Goal: Find specific page/section: Find specific page/section

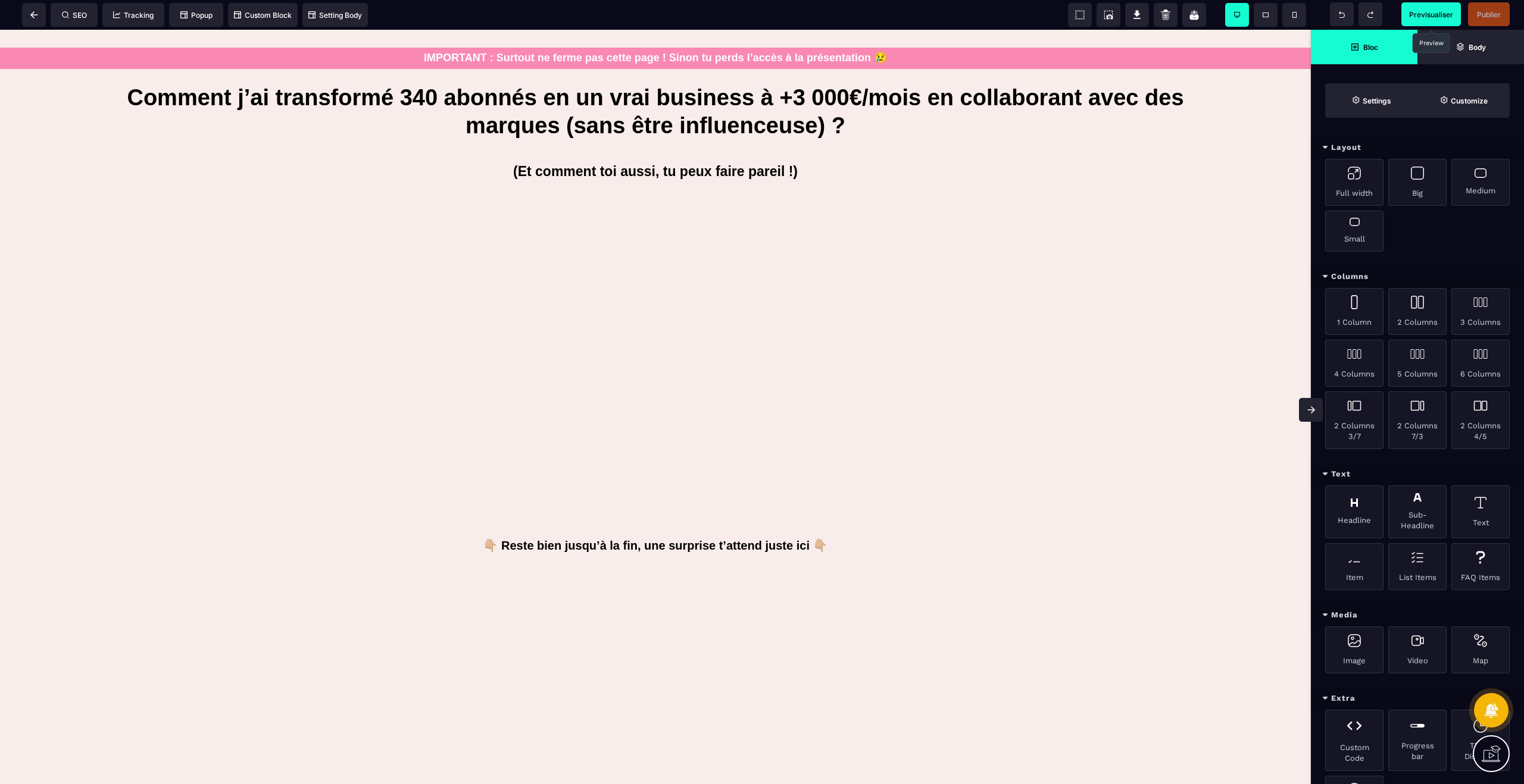
click at [1436, 15] on span "Previsualiser" at bounding box center [1431, 14] width 44 height 9
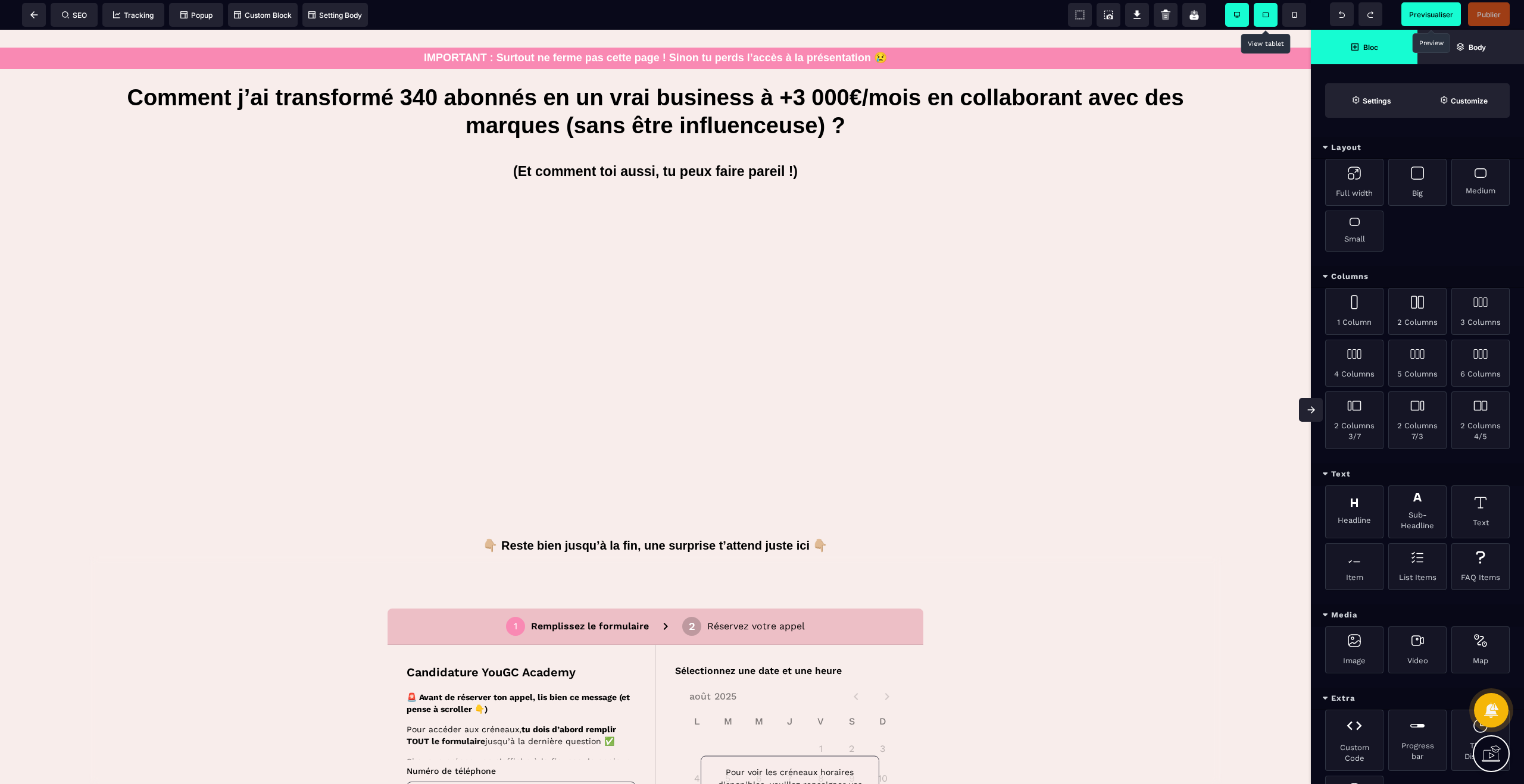
click at [1263, 18] on span at bounding box center [1265, 14] width 24 height 24
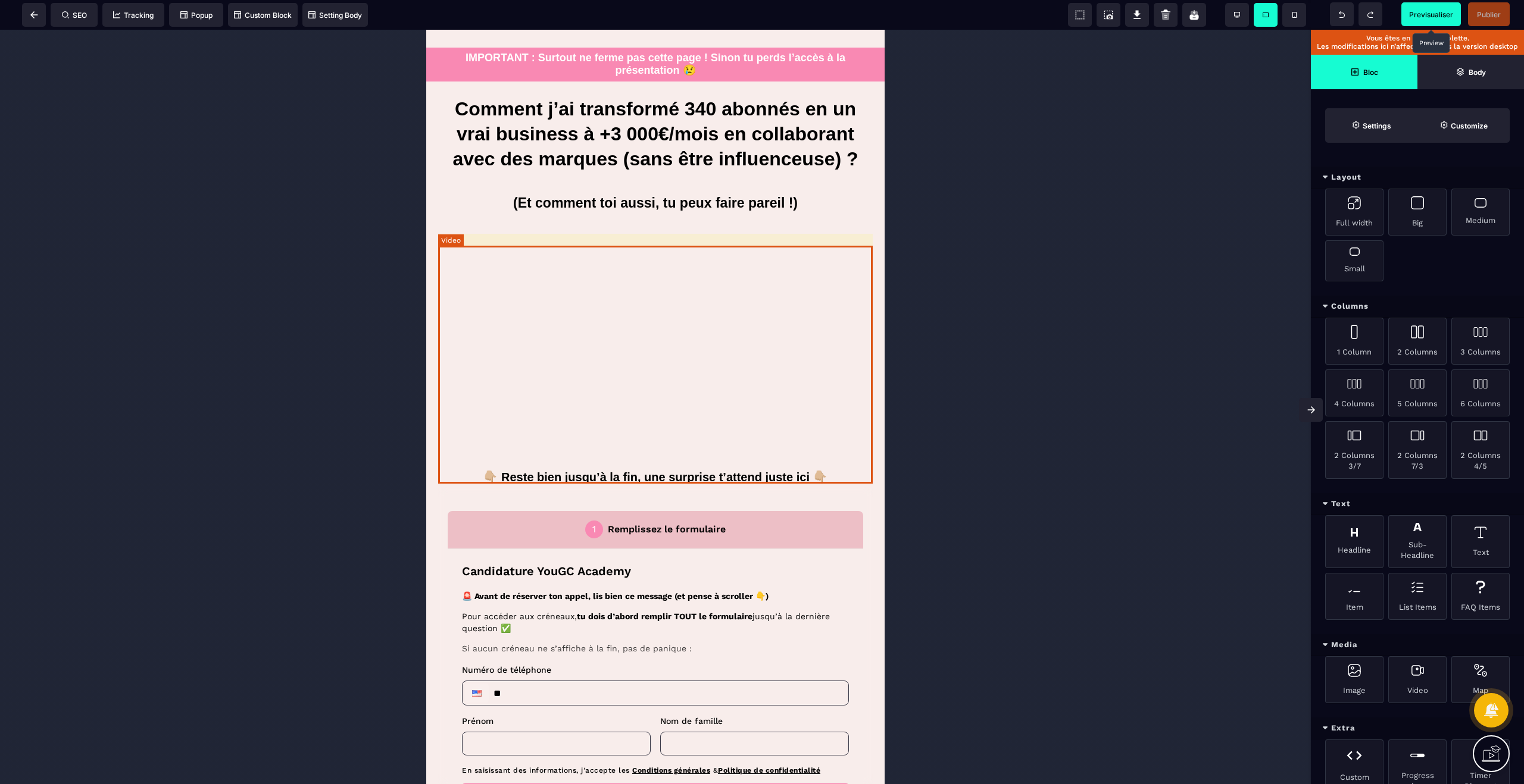
click at [793, 269] on div at bounding box center [655, 348] width 434 height 238
select select "**"
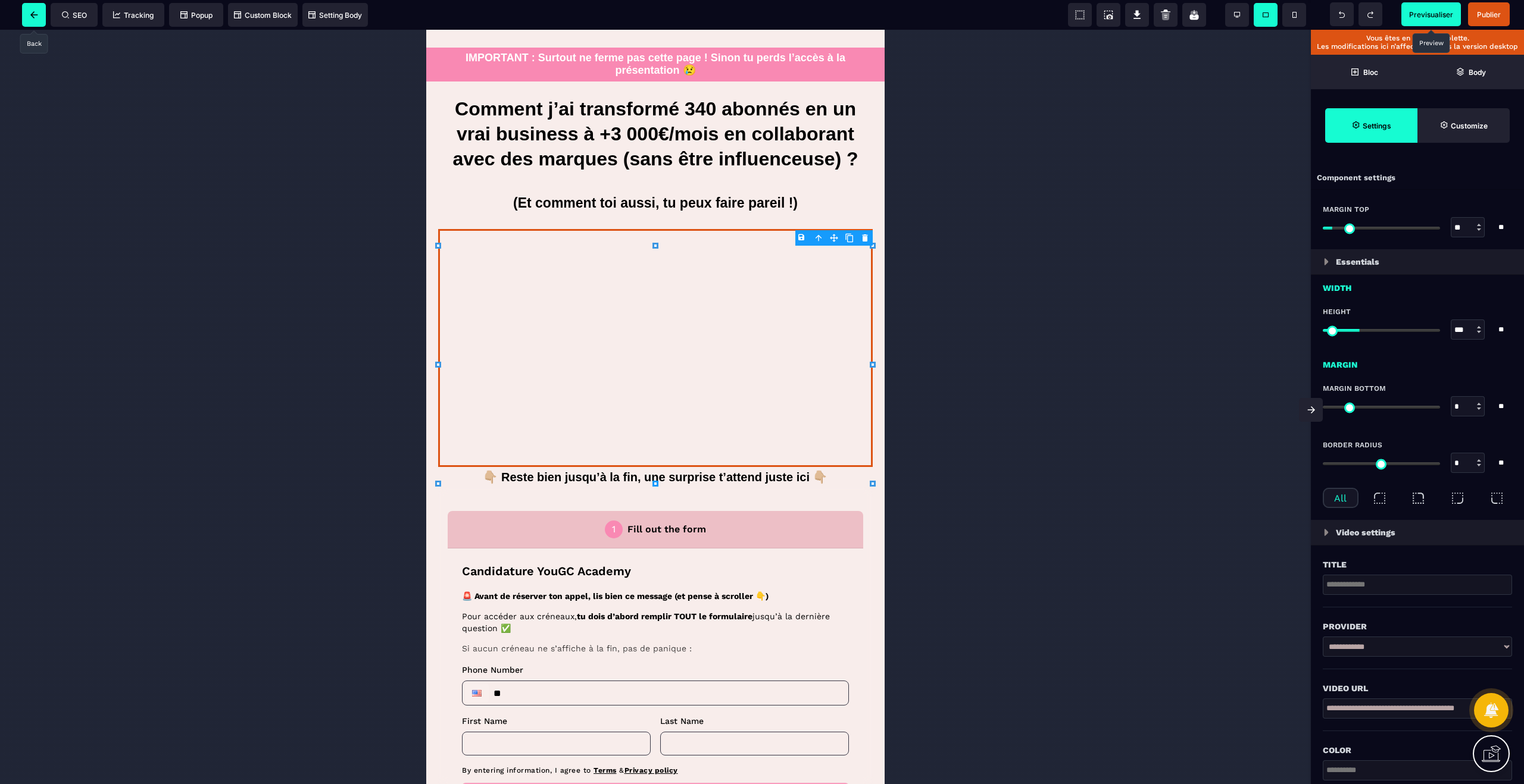
click at [35, 12] on icon at bounding box center [35, 14] width 8 height 7
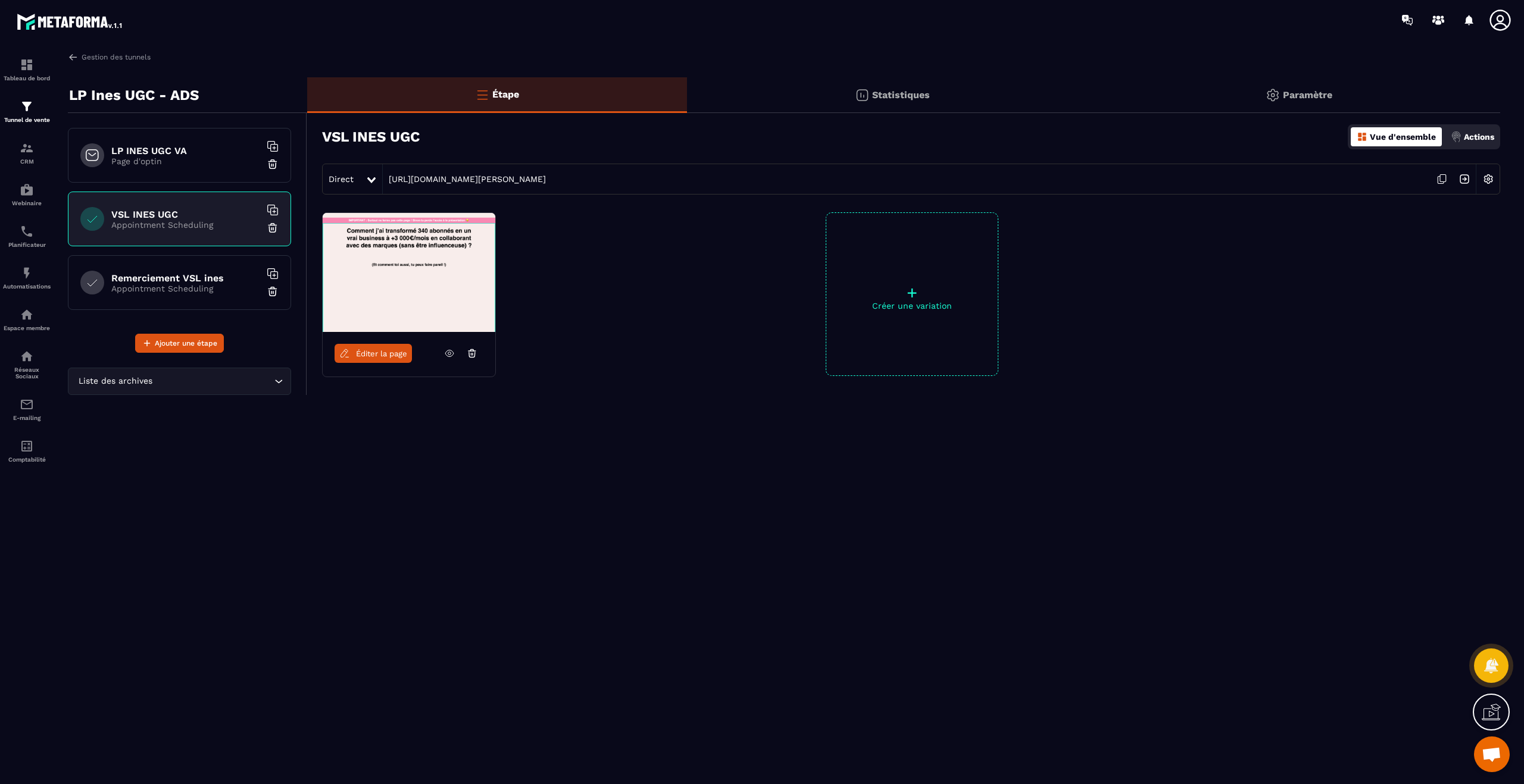
click at [194, 284] on p "Appointment Scheduling" at bounding box center [185, 288] width 149 height 10
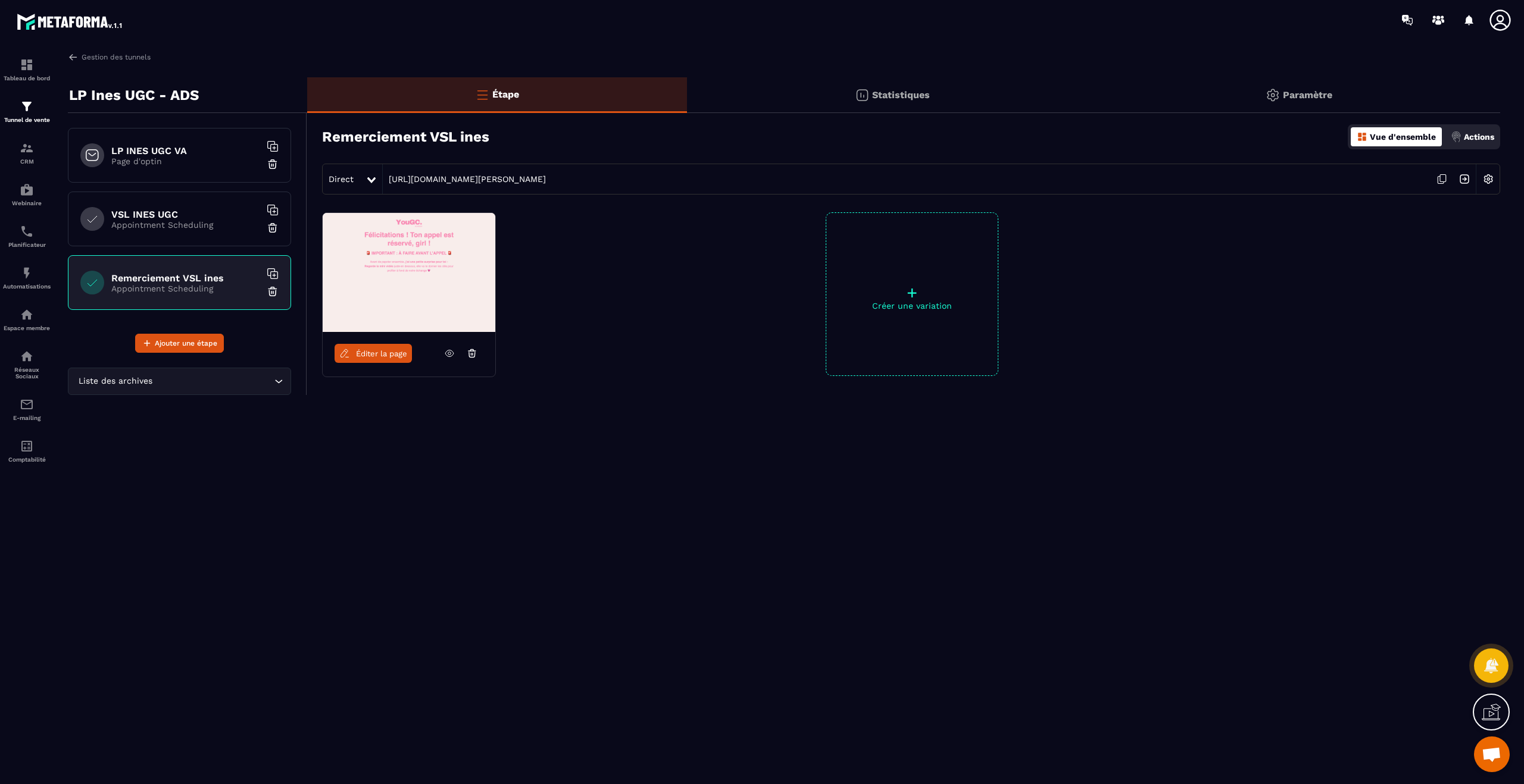
click at [371, 355] on span "Éditer la page" at bounding box center [381, 353] width 51 height 9
